Goal: Transaction & Acquisition: Subscribe to service/newsletter

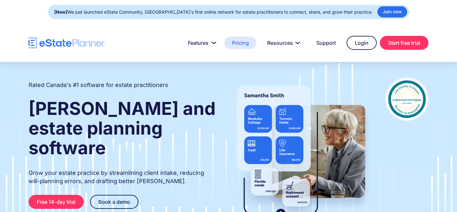
click at [240, 44] on link "Pricing" at bounding box center [240, 42] width 32 height 13
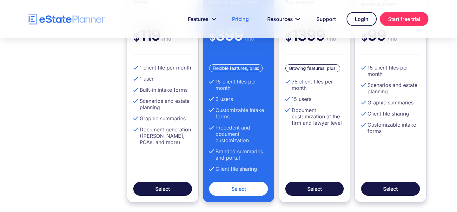
scroll to position [183, 0]
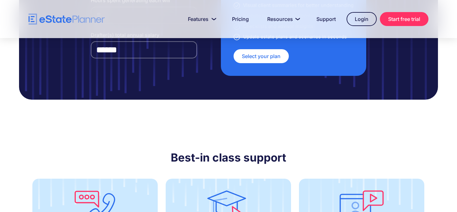
scroll to position [1733, 0]
